Goal: Task Accomplishment & Management: Use online tool/utility

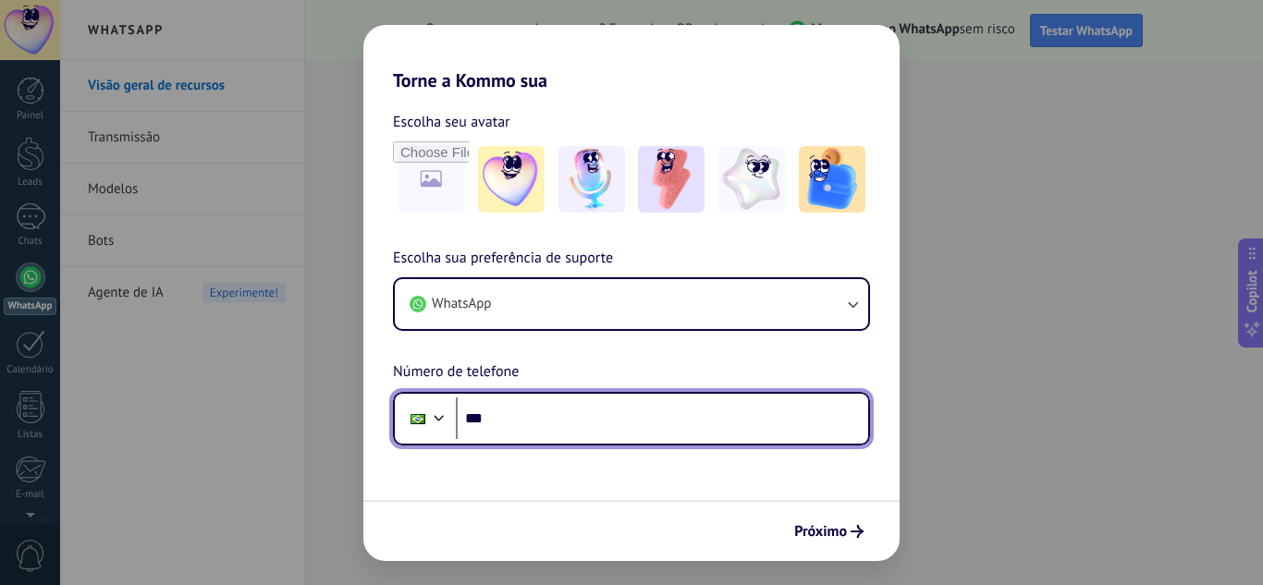
click at [498, 418] on input "***" at bounding box center [662, 419] width 412 height 43
type input "**********"
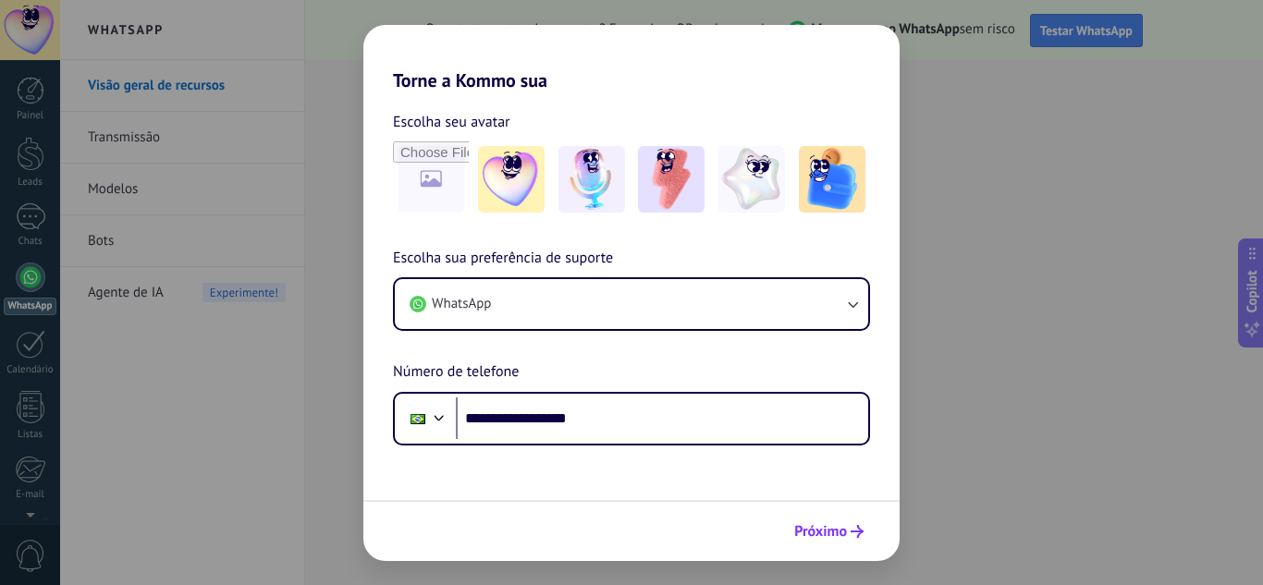
click at [841, 531] on span "Próximo" at bounding box center [820, 531] width 53 height 13
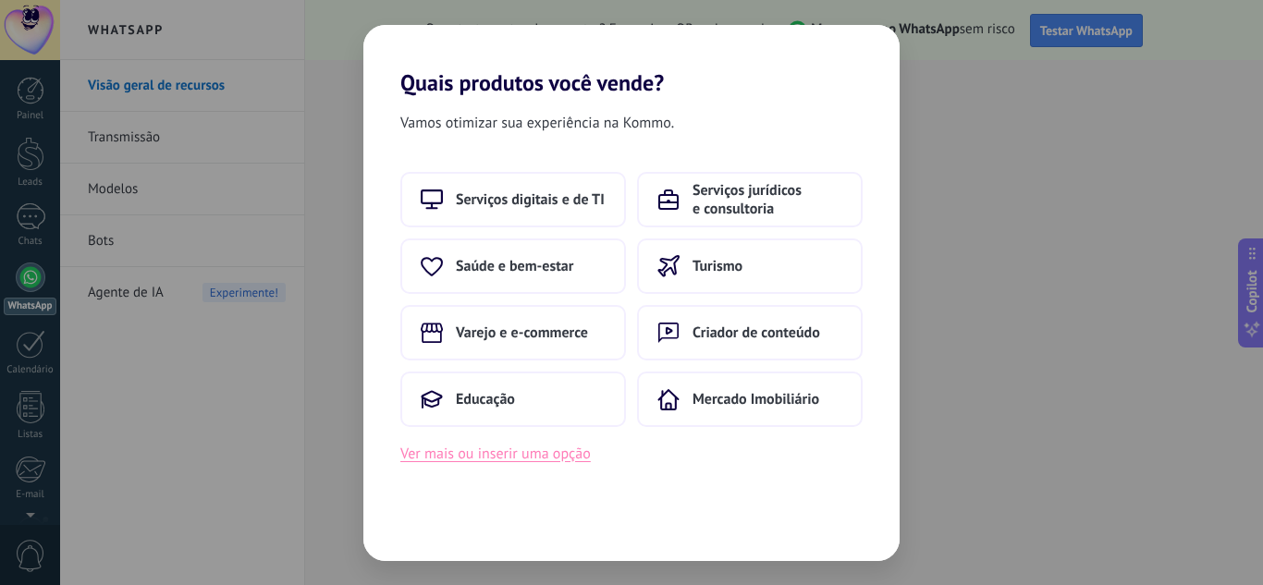
click at [583, 460] on button "Ver mais ou inserir uma opção" at bounding box center [495, 454] width 190 height 24
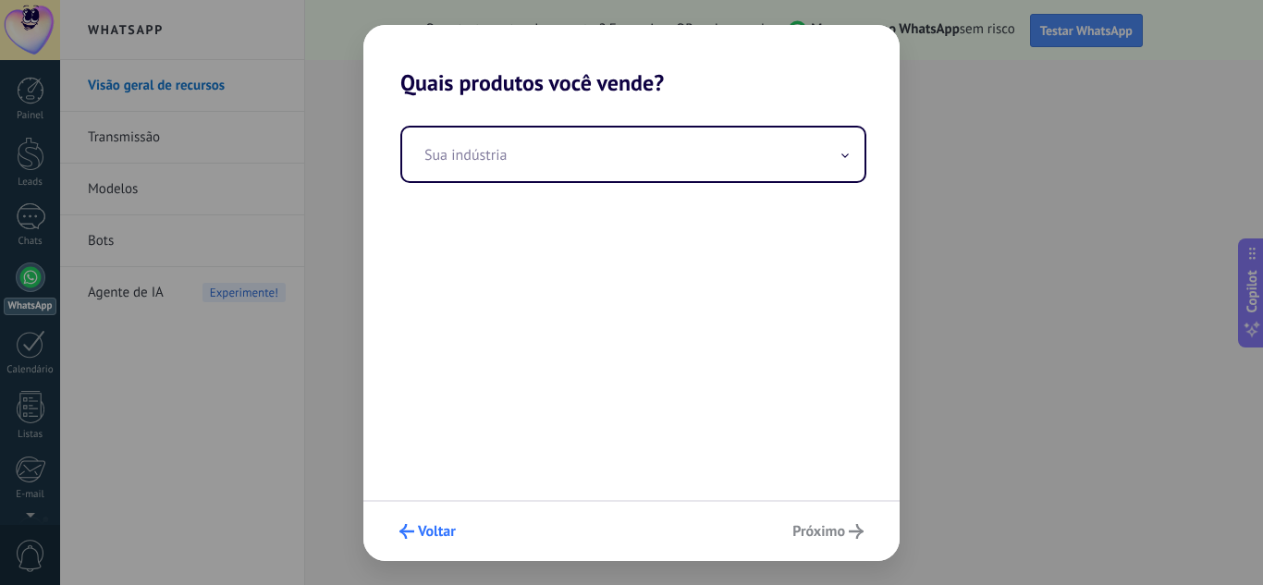
click at [415, 530] on span "Voltar" at bounding box center [427, 531] width 56 height 15
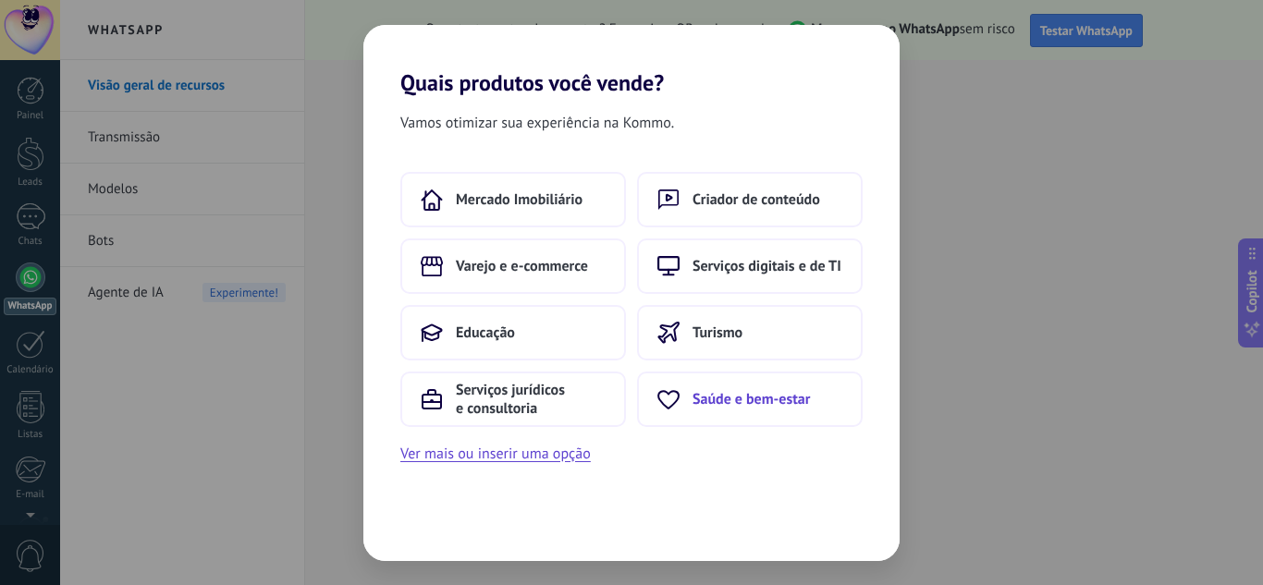
click at [770, 405] on span "Saúde e bem-estar" at bounding box center [751, 399] width 117 height 18
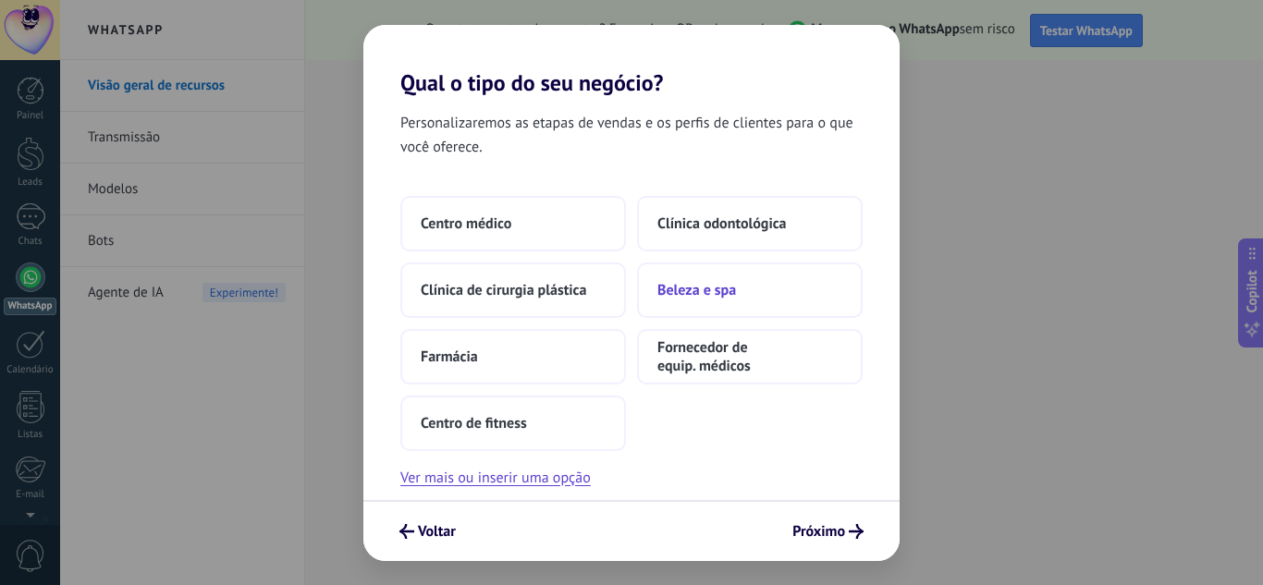
click at [735, 292] on span "Beleza e spa" at bounding box center [696, 290] width 79 height 18
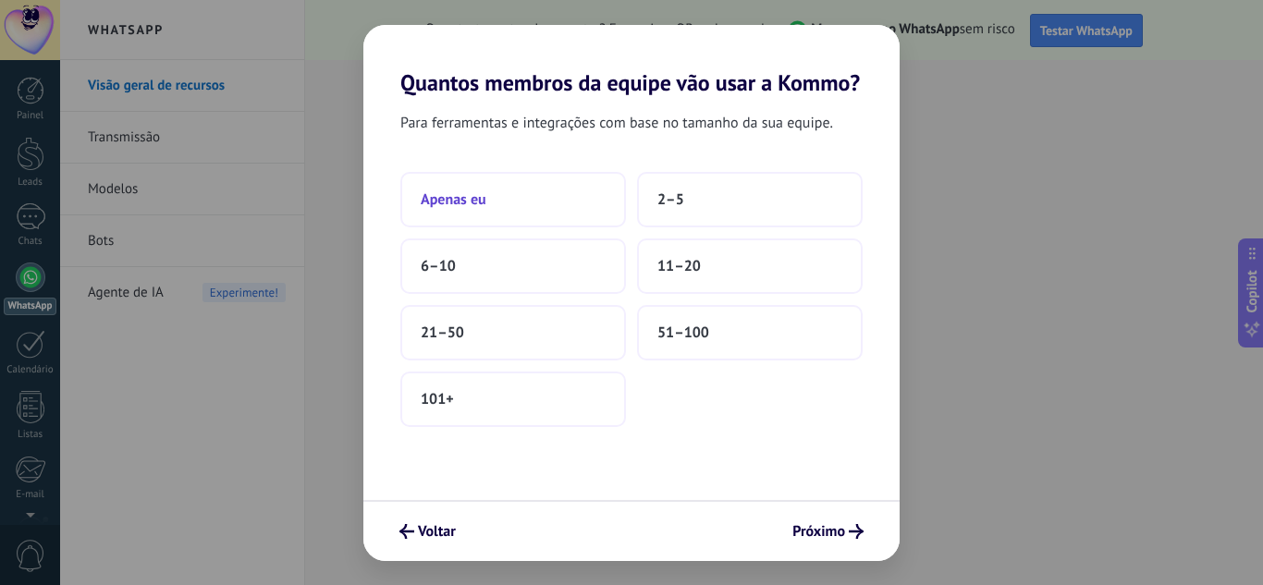
click at [523, 188] on button "Apenas eu" at bounding box center [513, 199] width 226 height 55
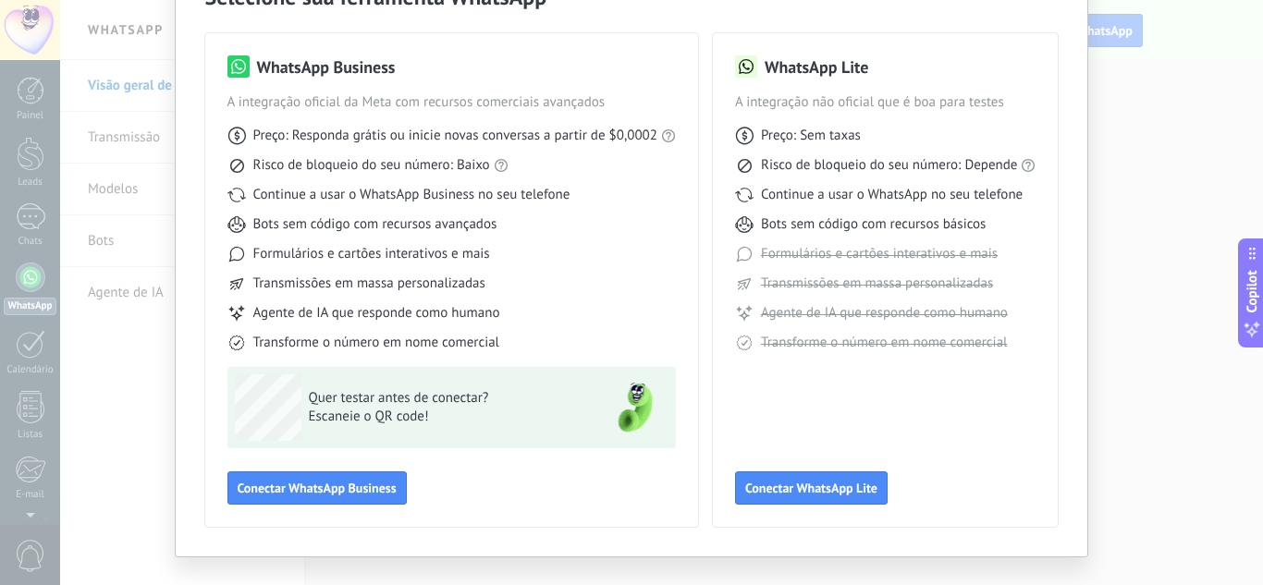
scroll to position [113, 0]
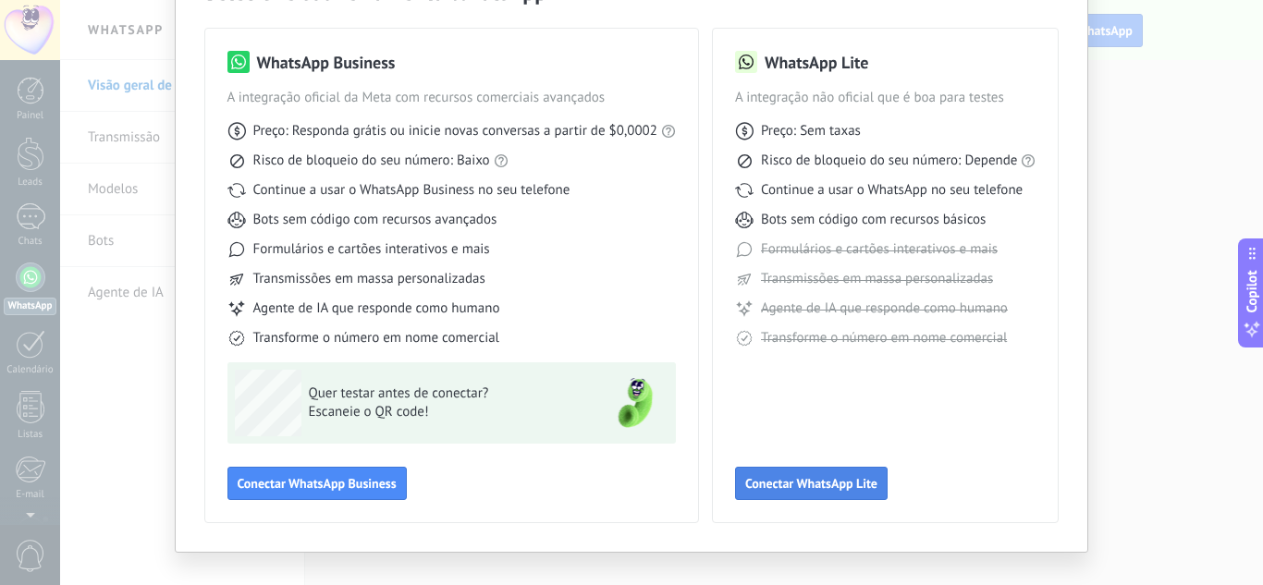
click at [822, 489] on span "Conectar WhatsApp Lite" at bounding box center [811, 483] width 132 height 13
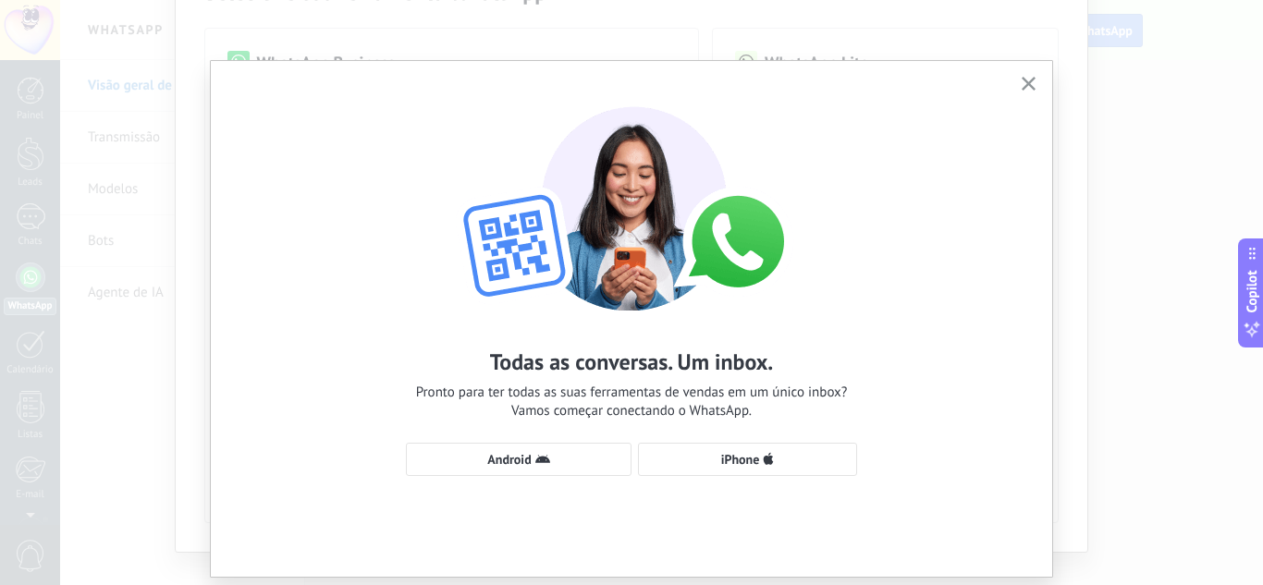
click at [1017, 79] on button "button" at bounding box center [1028, 84] width 23 height 25
